Goal: Navigation & Orientation: Find specific page/section

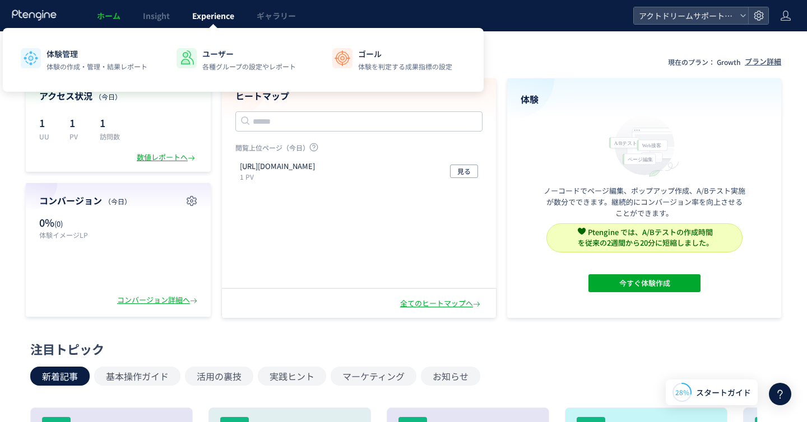
click at [206, 12] on span "Experience" at bounding box center [213, 15] width 42 height 11
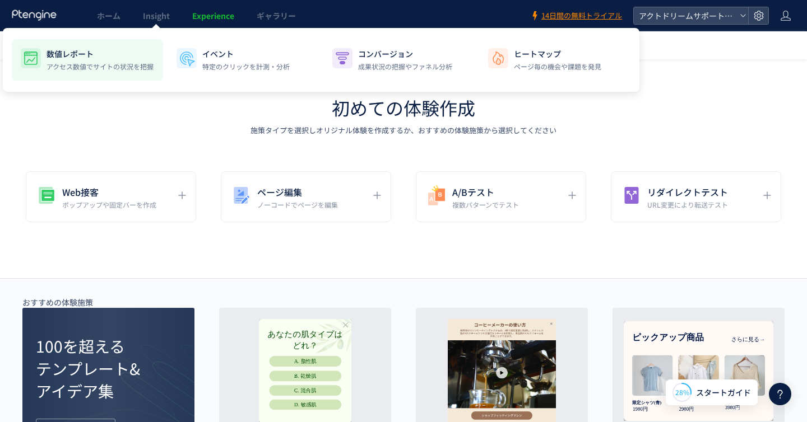
click at [94, 60] on div "数値レポート アクセス数値でサイトの状況を把握" at bounding box center [100, 60] width 107 height 24
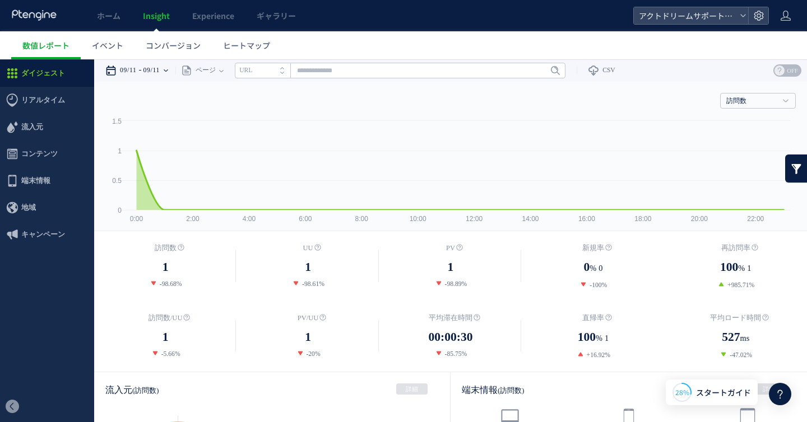
click at [142, 75] on div "09/11 09/11" at bounding box center [140, 70] width 70 height 22
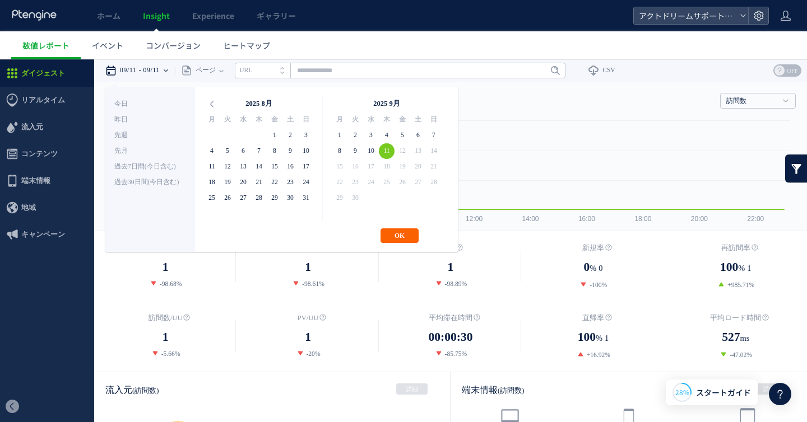
click at [408, 234] on button "OK" at bounding box center [399, 236] width 38 height 15
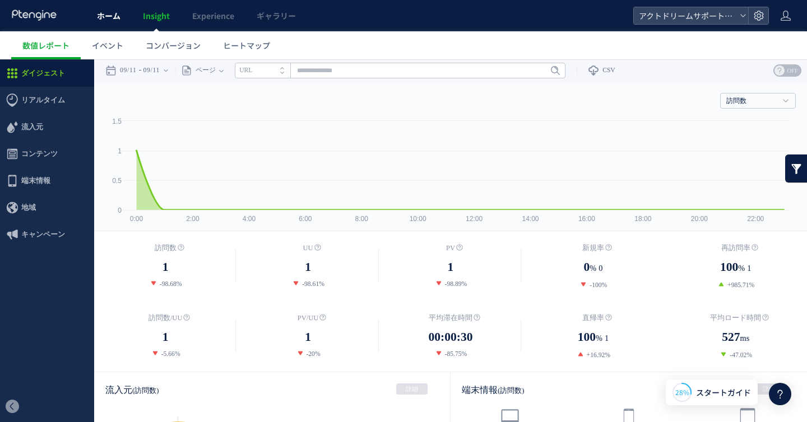
click at [109, 18] on span "ホーム" at bounding box center [109, 15] width 24 height 11
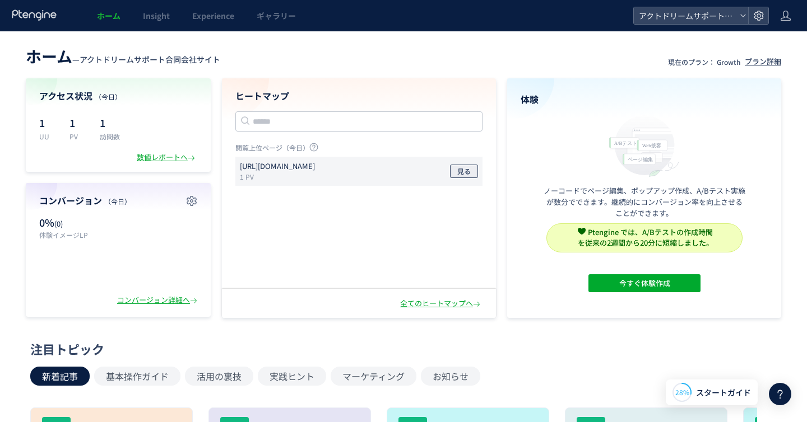
click at [466, 173] on span "見る" at bounding box center [463, 171] width 13 height 13
